Goal: Navigation & Orientation: Find specific page/section

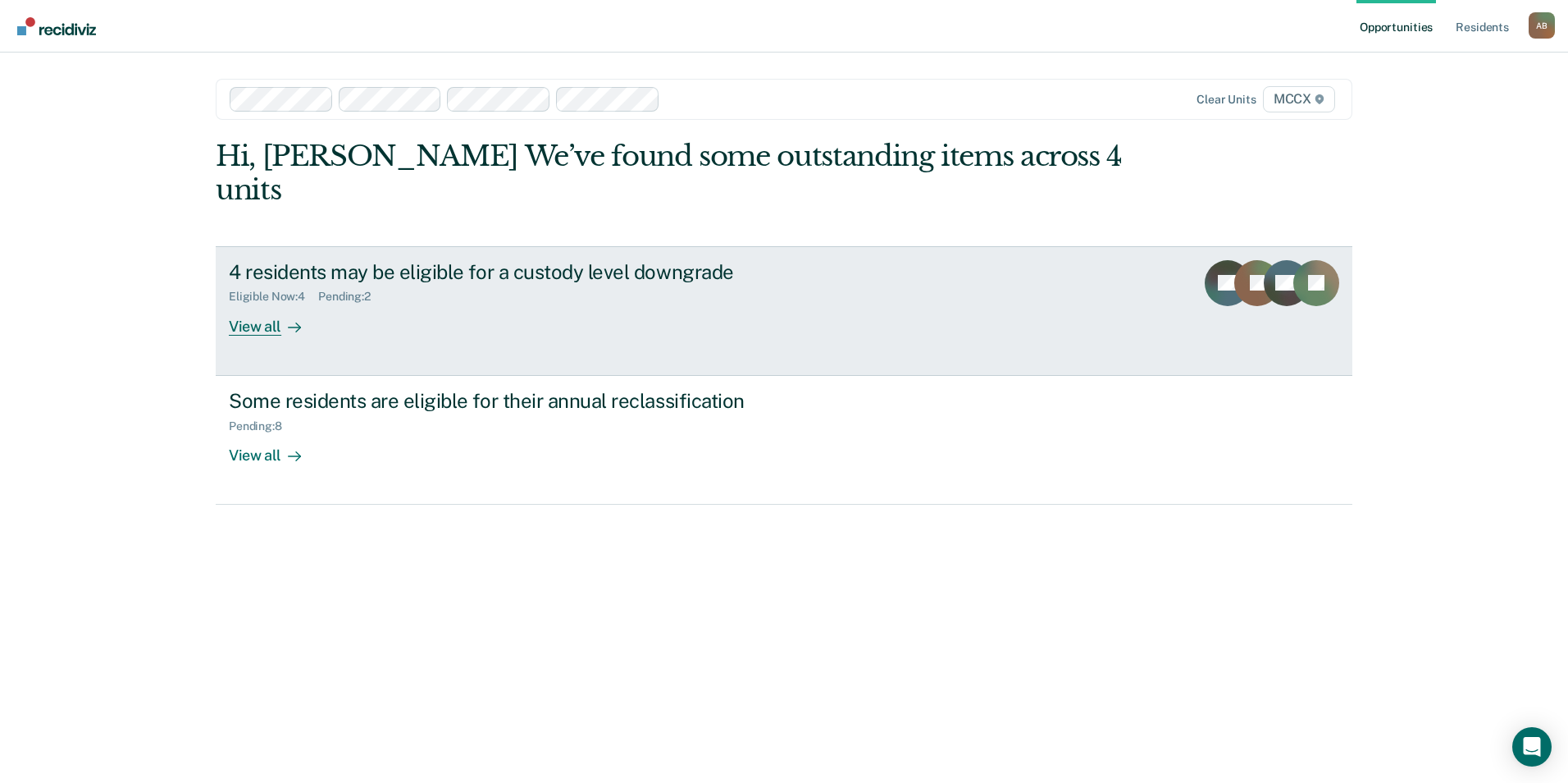
click at [288, 321] on icon at bounding box center [294, 328] width 13 height 13
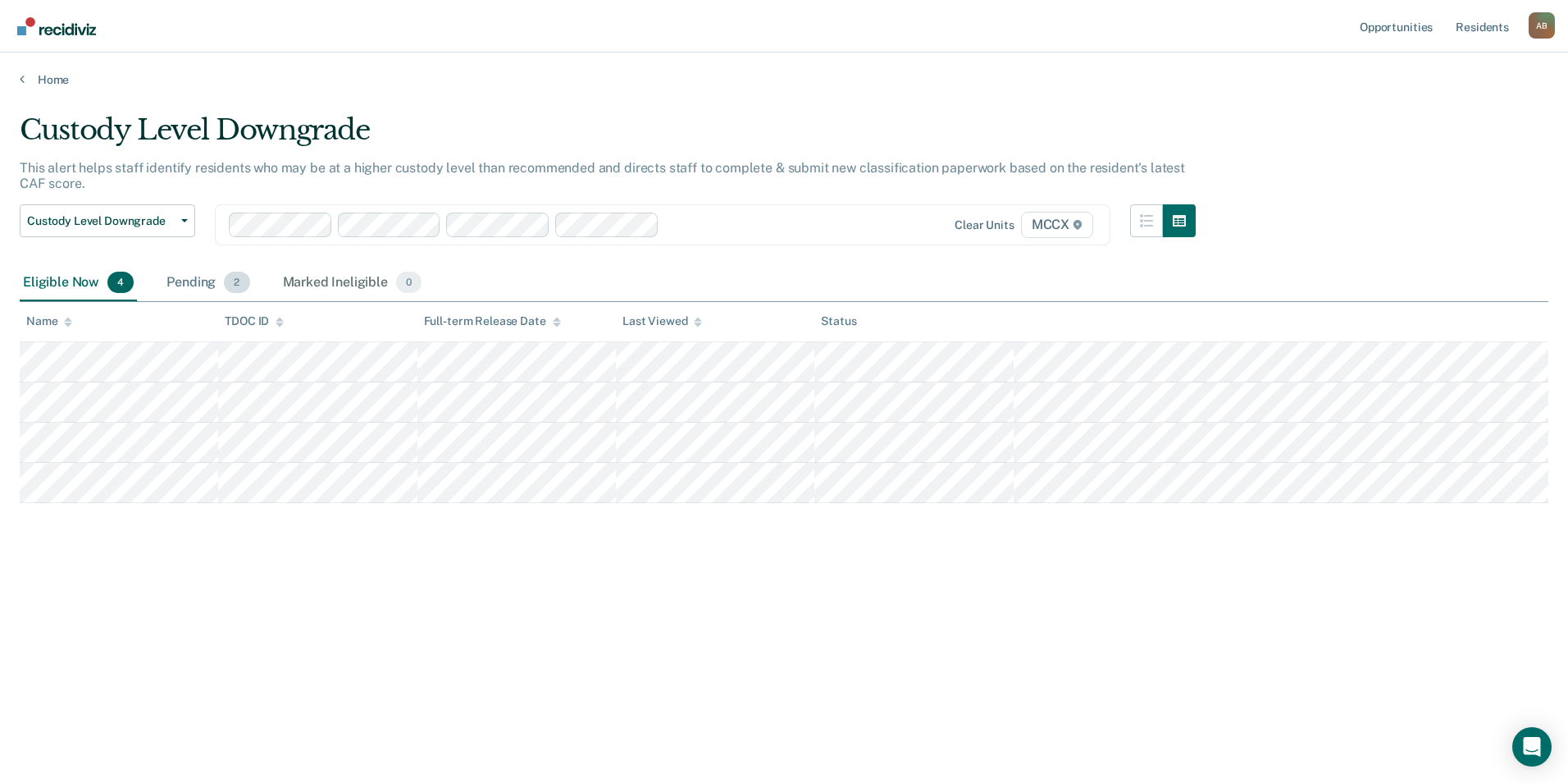
click at [236, 279] on span "2" at bounding box center [236, 282] width 26 height 21
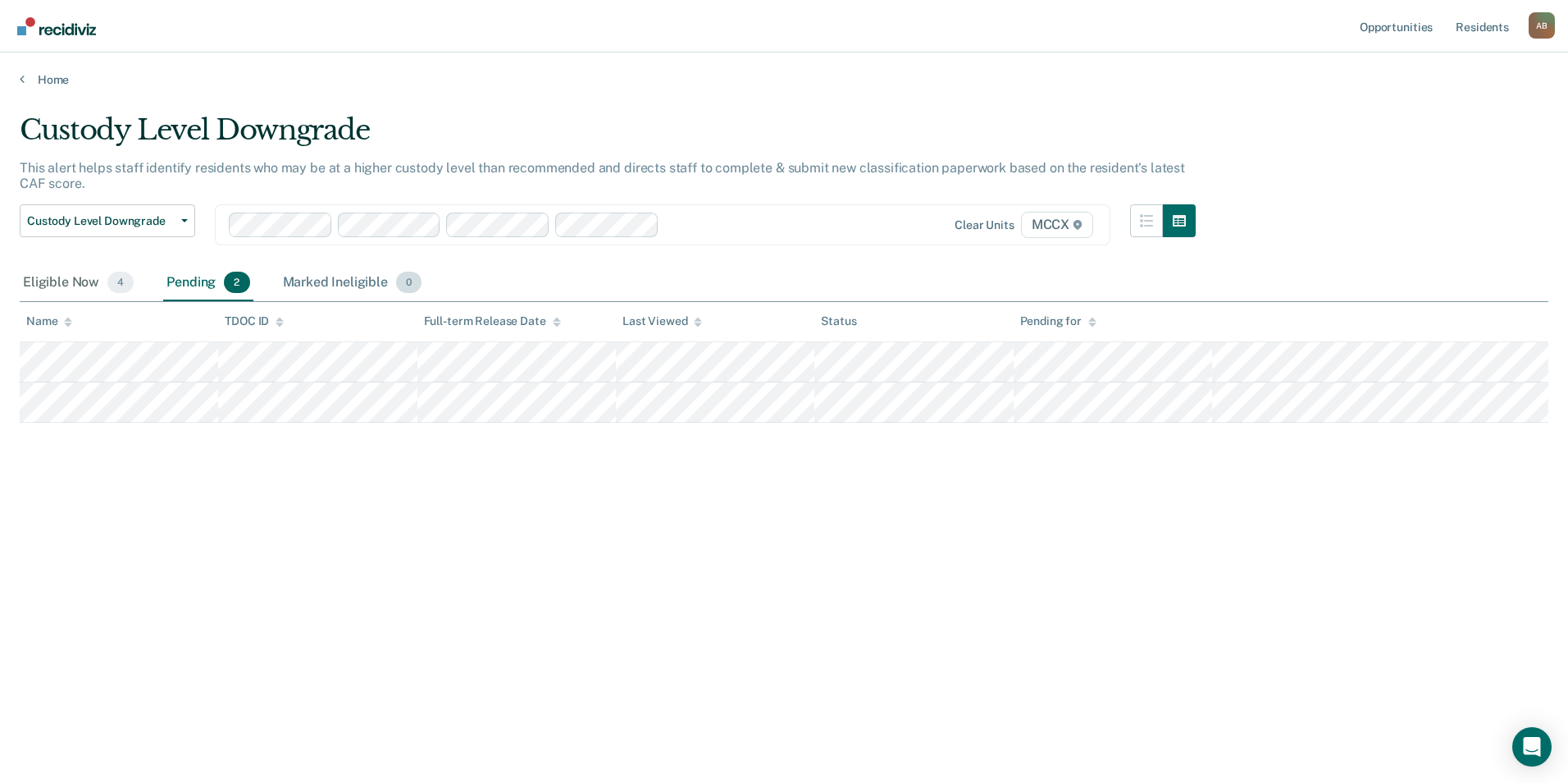
click at [355, 280] on div "Marked Ineligible 0" at bounding box center [353, 283] width 146 height 36
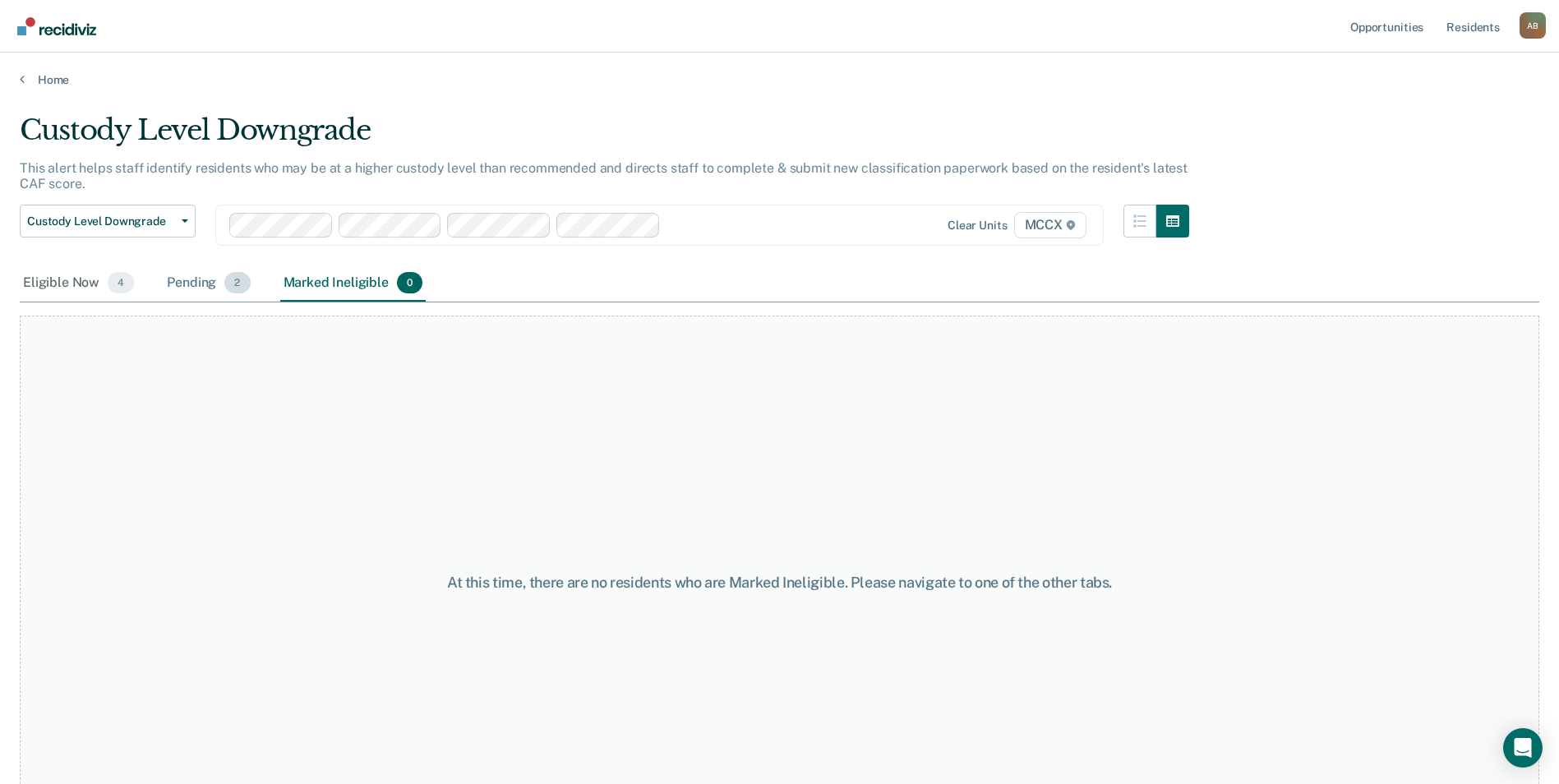
click at [216, 287] on div "Pending 2" at bounding box center [209, 283] width 90 height 36
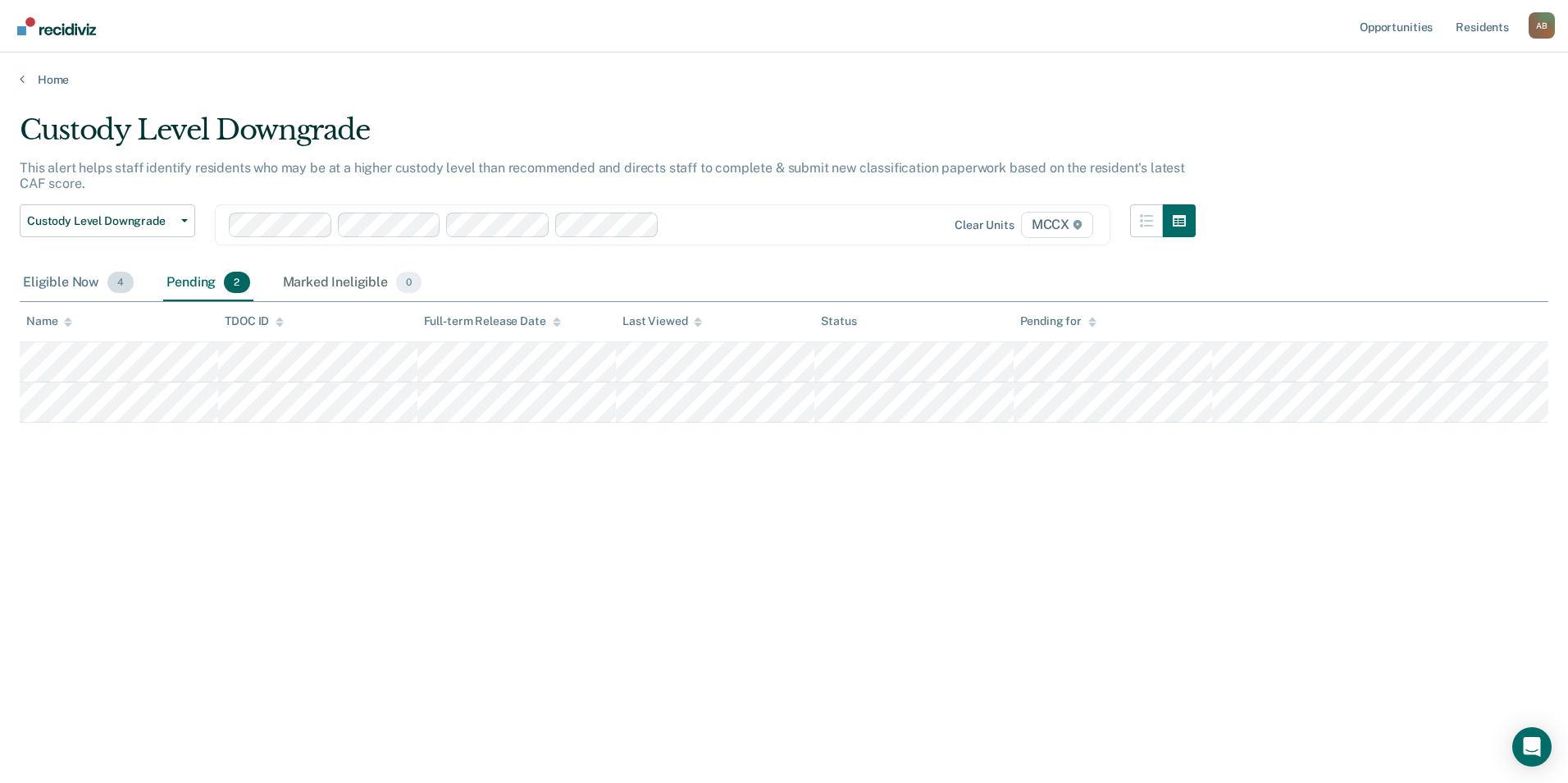
click at [121, 280] on span "4" at bounding box center [119, 282] width 26 height 21
